Goal: Information Seeking & Learning: Learn about a topic

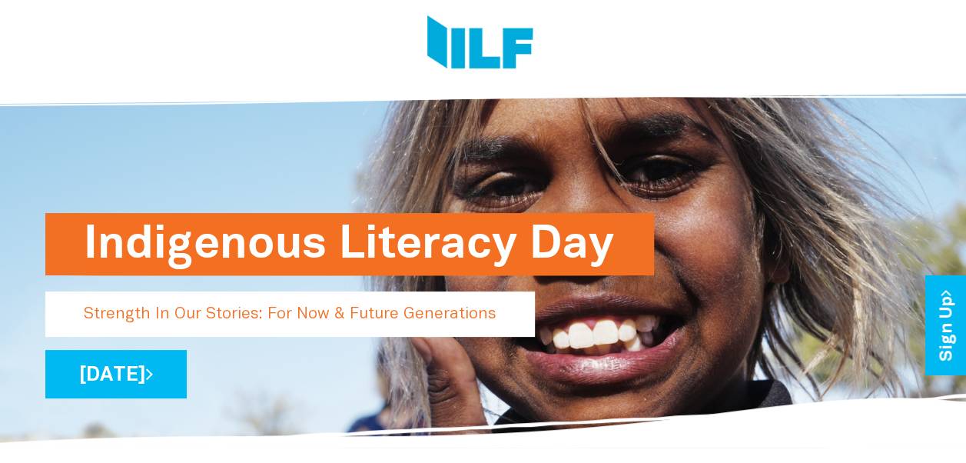
click at [83, 314] on p "Strength In Our Stories: For Now & Future Generations" at bounding box center [289, 313] width 489 height 45
click at [89, 311] on p "Strength In Our Stories: For Now & Future Generations" at bounding box center [289, 313] width 489 height 45
click at [479, 323] on p "Strength In Our Stories: For Now & Future Generations" at bounding box center [289, 313] width 489 height 45
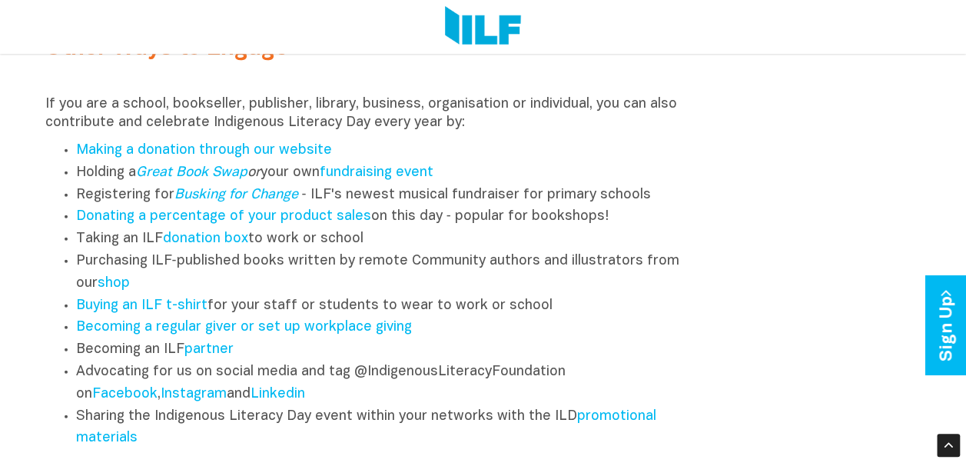
scroll to position [1819, 0]
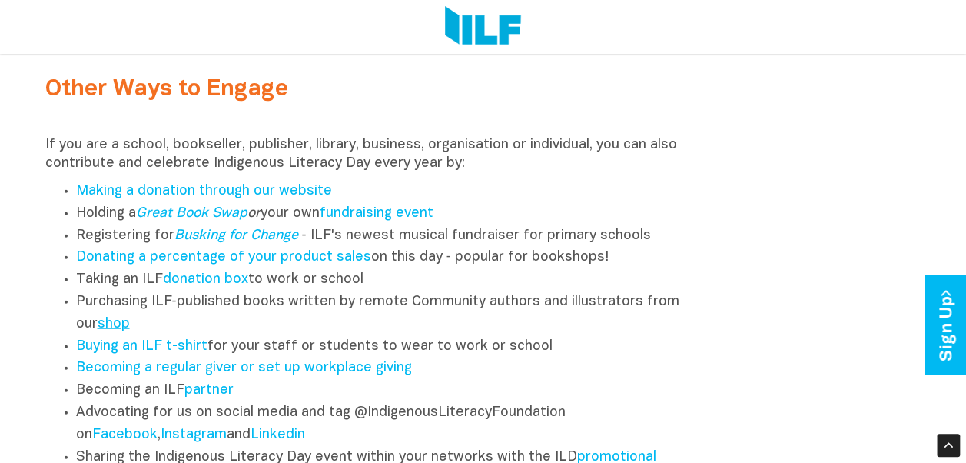
click at [110, 330] on link "shop" at bounding box center [114, 323] width 32 height 13
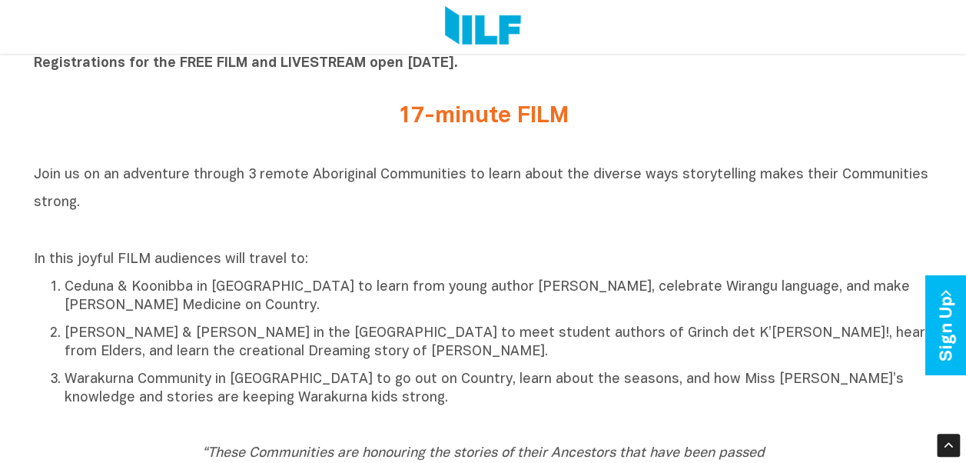
scroll to position [363, 0]
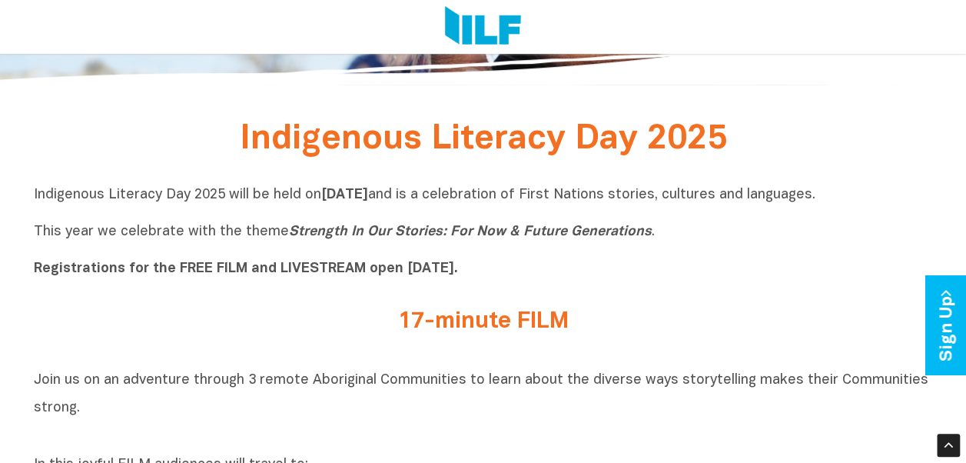
click at [356, 263] on b "Registrations for the FREE FILM and LIVESTREAM open [DATE]." at bounding box center [246, 268] width 424 height 13
drag, startPoint x: 282, startPoint y: 233, endPoint x: 569, endPoint y: 221, distance: 287.6
click at [569, 221] on p "Indigenous Literacy Day 2025 will be held on Wednesday 3 September and is a cel…" at bounding box center [483, 232] width 899 height 92
drag, startPoint x: 569, startPoint y: 221, endPoint x: 574, endPoint y: 267, distance: 47.1
click at [574, 267] on p "Indigenous Literacy Day 2025 will be held on Wednesday 3 September and is a cel…" at bounding box center [483, 232] width 899 height 92
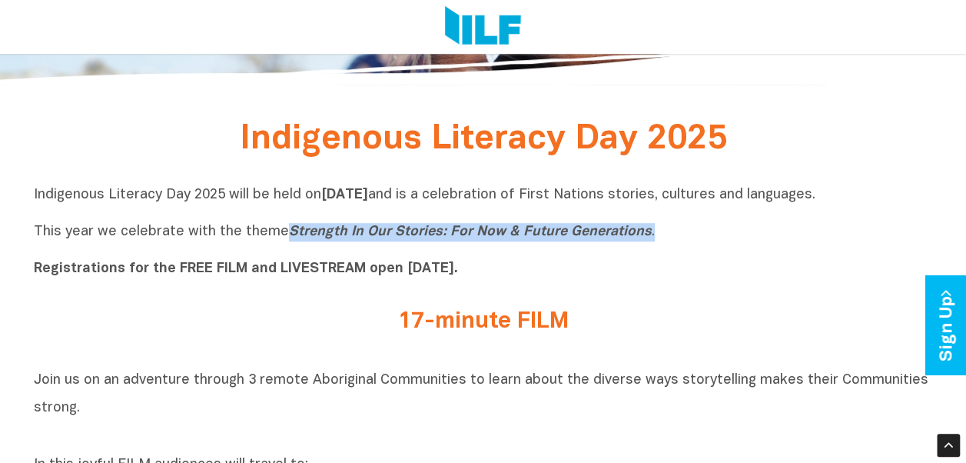
drag, startPoint x: 283, startPoint y: 230, endPoint x: 646, endPoint y: 238, distance: 363.5
click at [646, 238] on p "Indigenous Literacy Day 2025 will be held on Wednesday 3 September and is a cel…" at bounding box center [483, 232] width 899 height 92
copy p "Strength In Our Stories: For Now & Future Generations ."
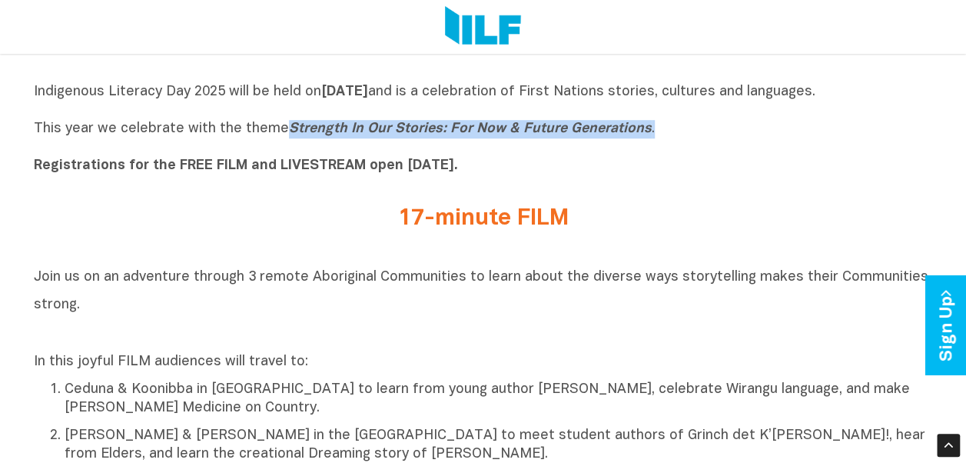
scroll to position [469, 0]
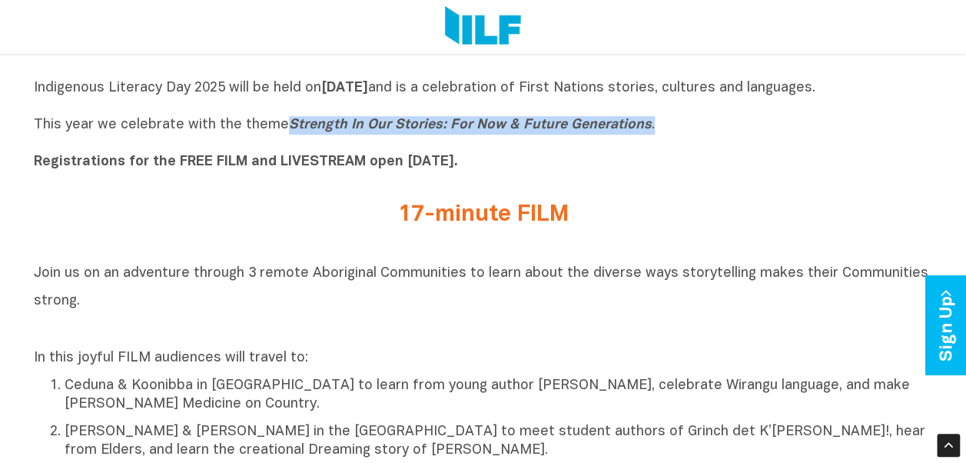
copy p "Strength In Our Stories: For Now & Future Generations ."
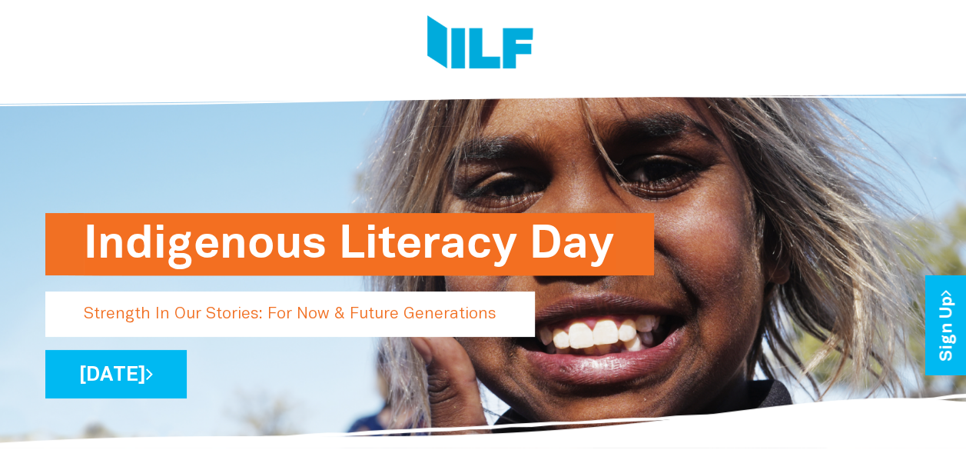
click at [519, 56] on img at bounding box center [480, 44] width 106 height 58
